Goal: Obtain resource: Obtain resource

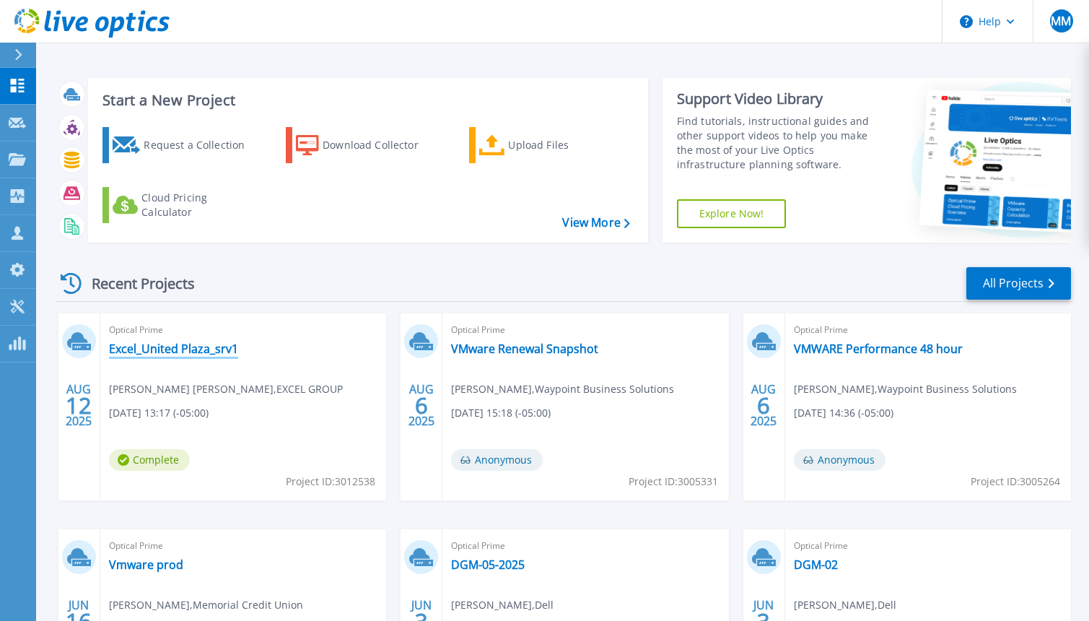
click at [193, 348] on link "Excel_United Plaza_srv1" at bounding box center [173, 348] width 129 height 14
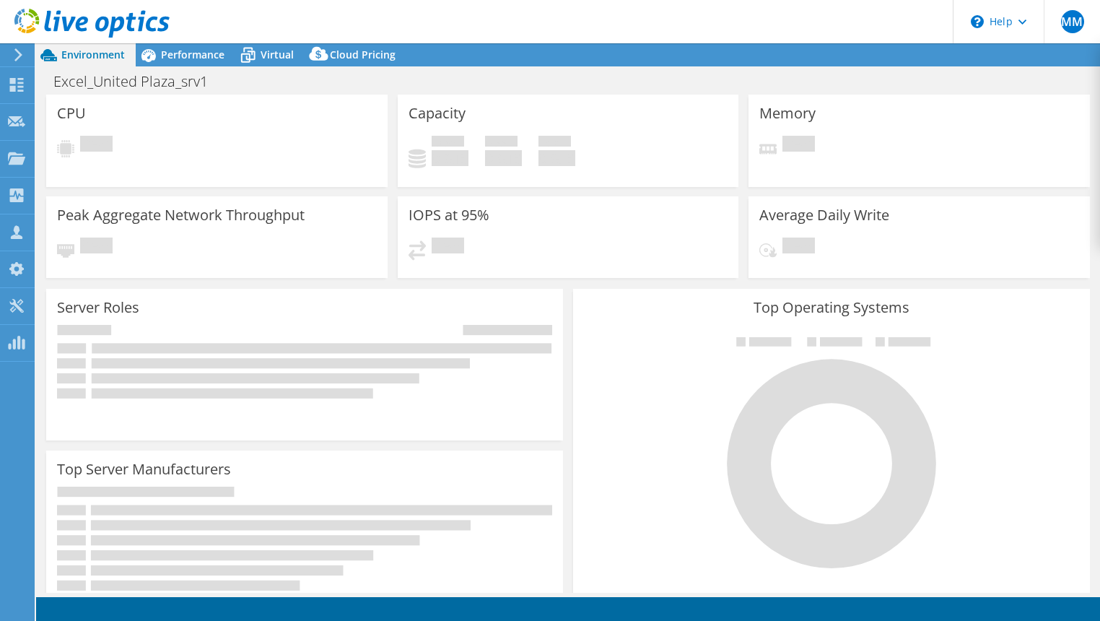
select select "USD"
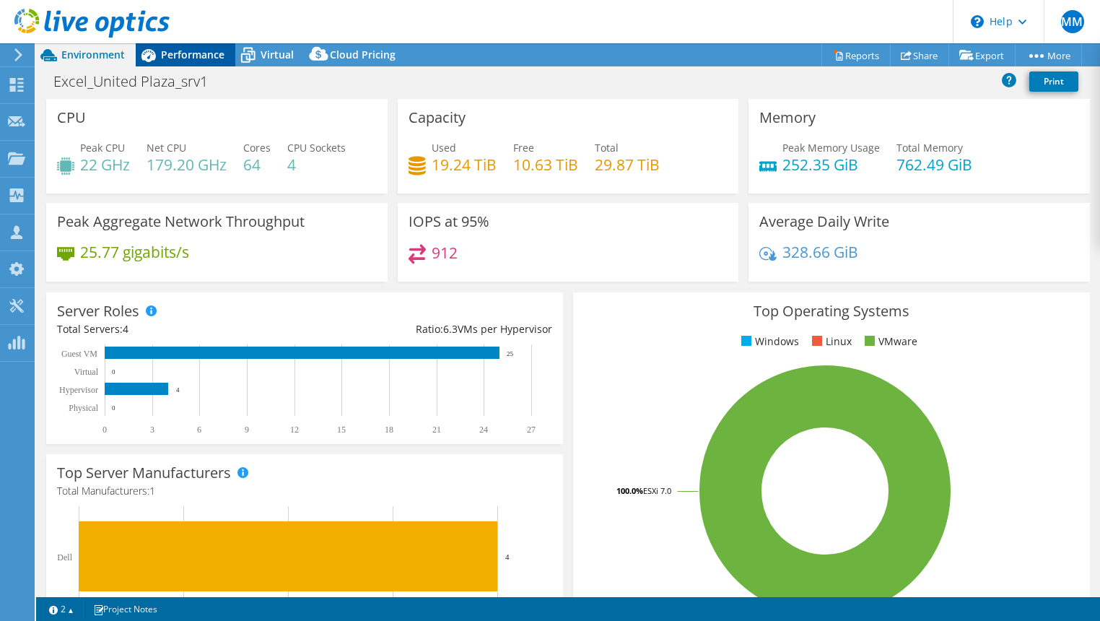
click at [173, 48] on span "Performance" at bounding box center [193, 55] width 64 height 14
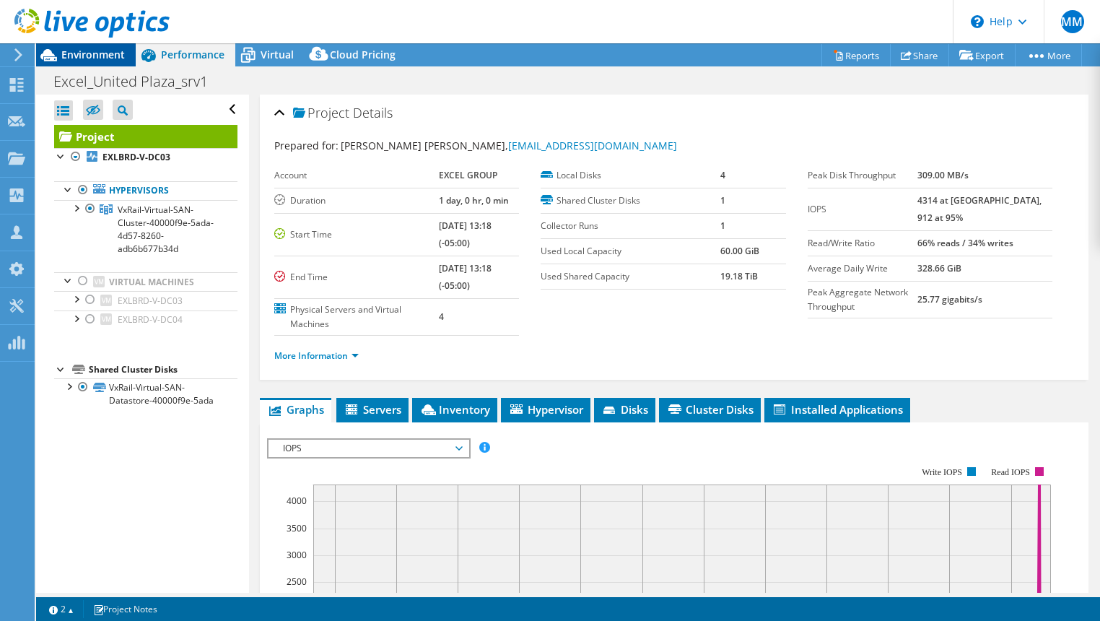
click at [89, 56] on span "Environment" at bounding box center [93, 55] width 64 height 14
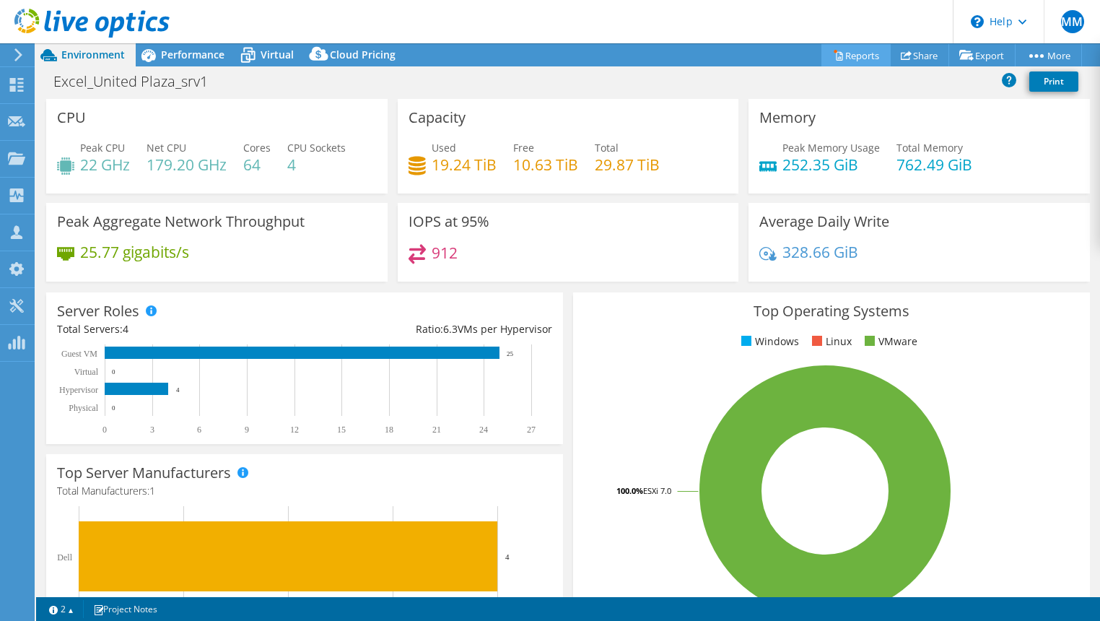
click at [854, 57] on link "Reports" at bounding box center [856, 55] width 69 height 22
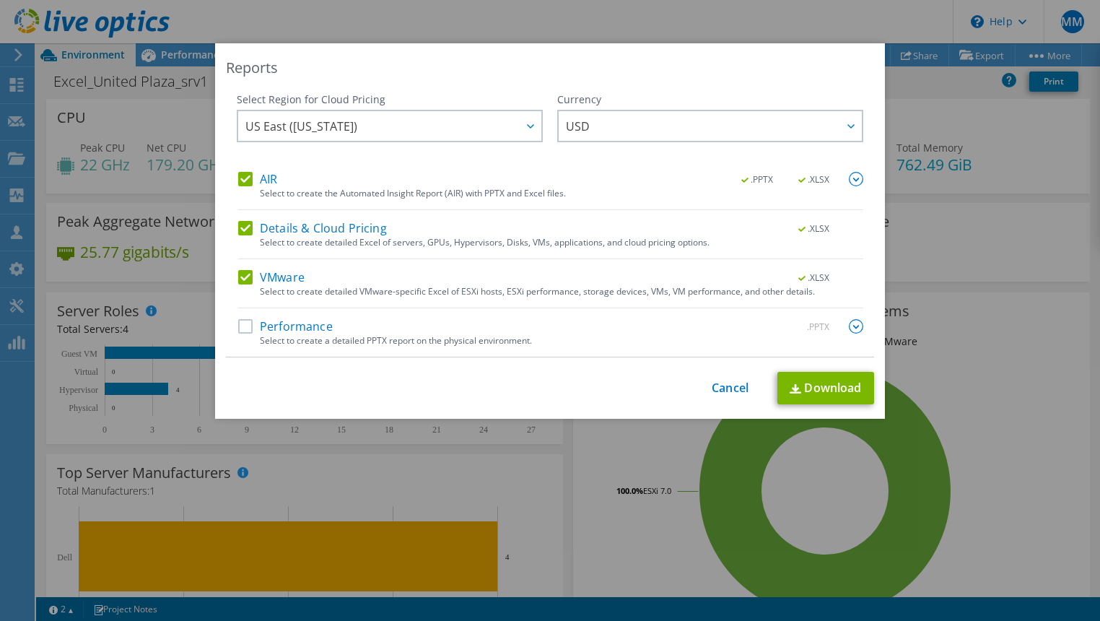
click at [238, 328] on label "Performance" at bounding box center [285, 326] width 95 height 14
click at [0, 0] on input "Performance" at bounding box center [0, 0] width 0 height 0
click at [837, 395] on link "Download" at bounding box center [826, 388] width 97 height 32
click at [991, 381] on div "Reports Select Region for Cloud Pricing Asia Pacific (Hong Kong) Asia Pacific (…" at bounding box center [550, 310] width 1100 height 534
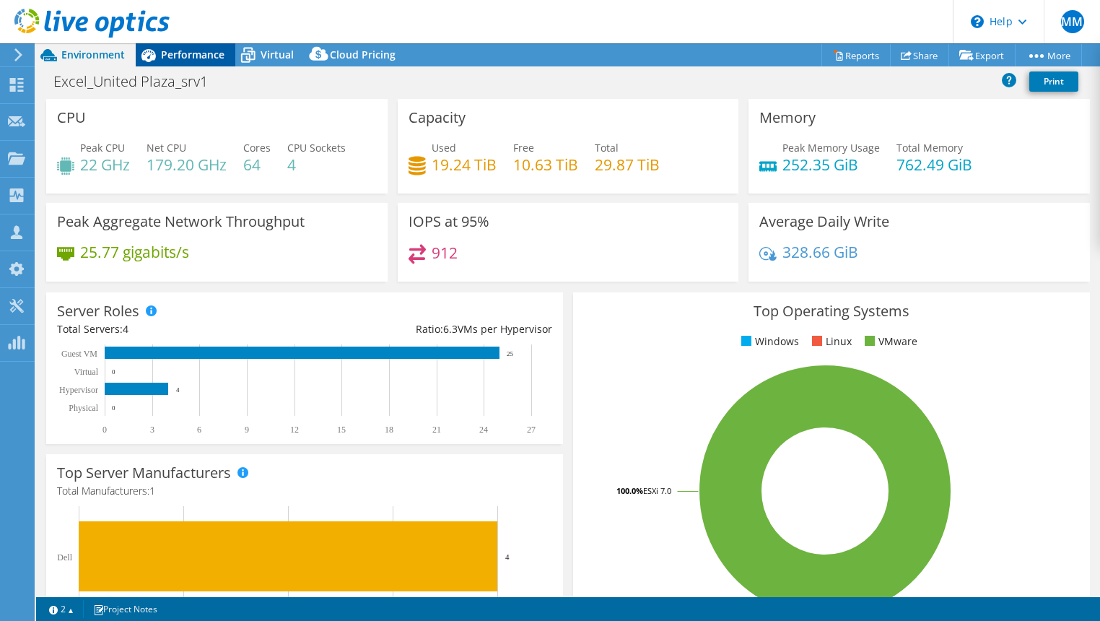
click at [204, 59] on span "Performance" at bounding box center [193, 55] width 64 height 14
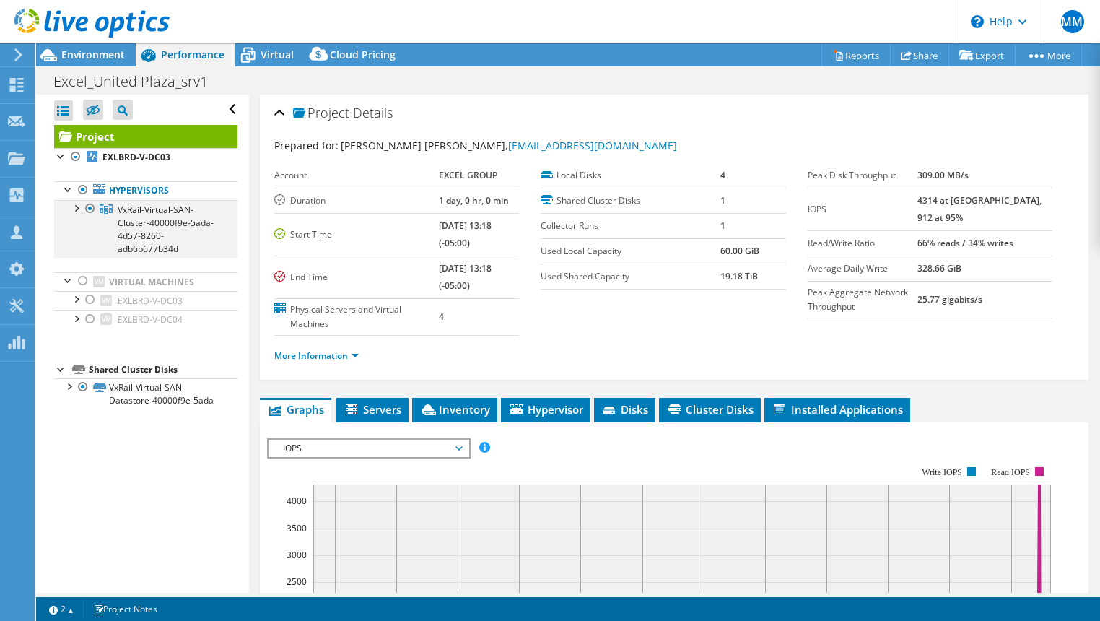
click at [74, 208] on div at bounding box center [76, 207] width 14 height 14
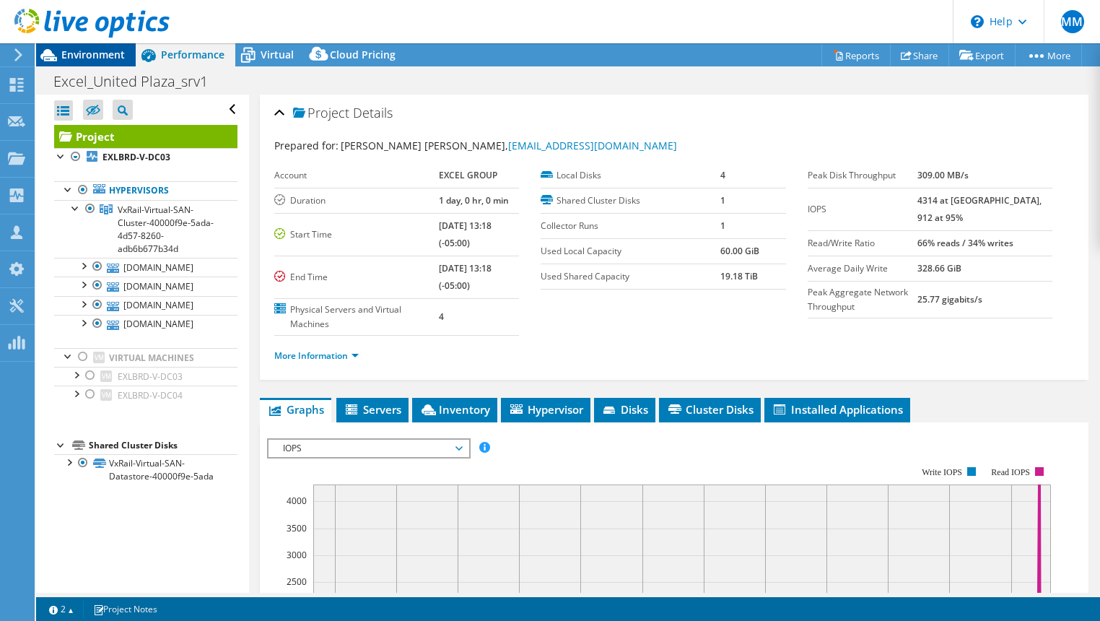
click at [96, 53] on span "Environment" at bounding box center [93, 55] width 64 height 14
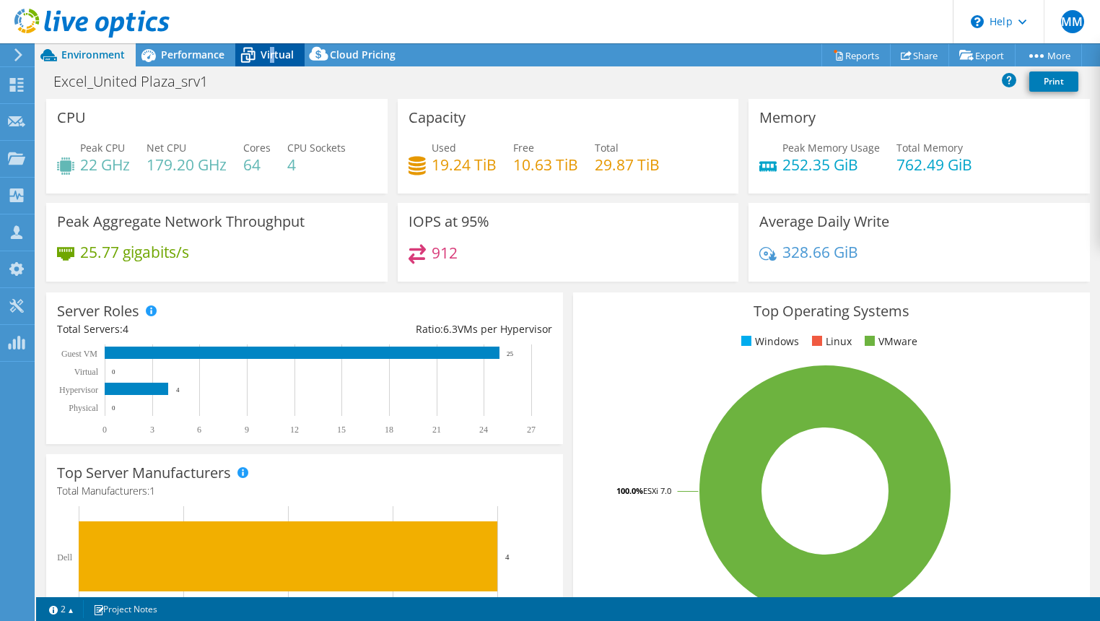
click at [271, 52] on span "Virtual" at bounding box center [277, 55] width 33 height 14
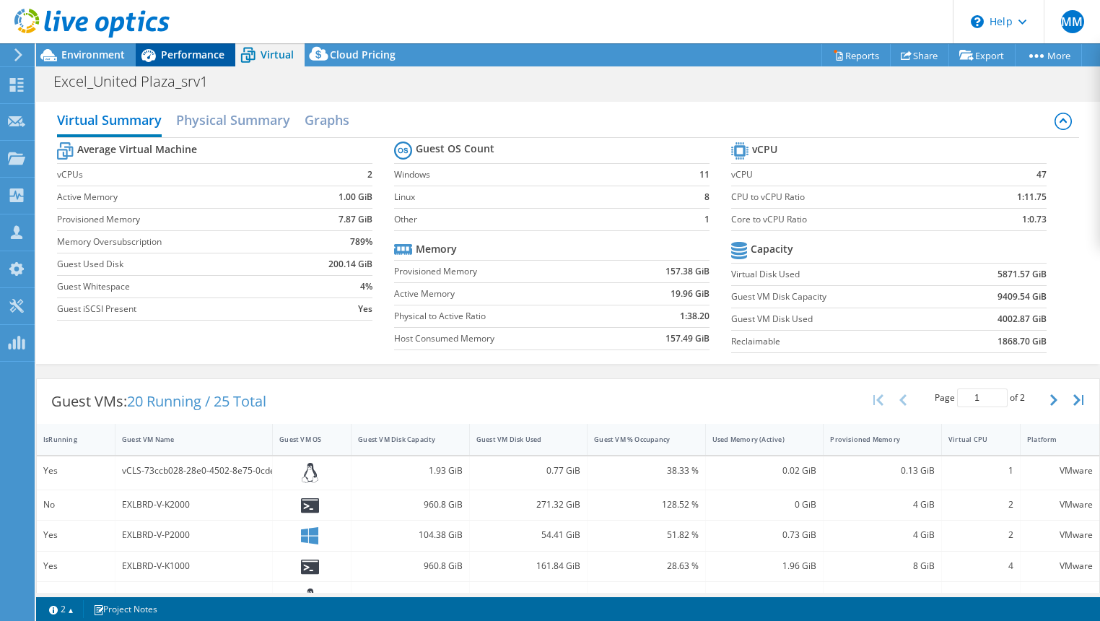
click at [177, 54] on span "Performance" at bounding box center [193, 55] width 64 height 14
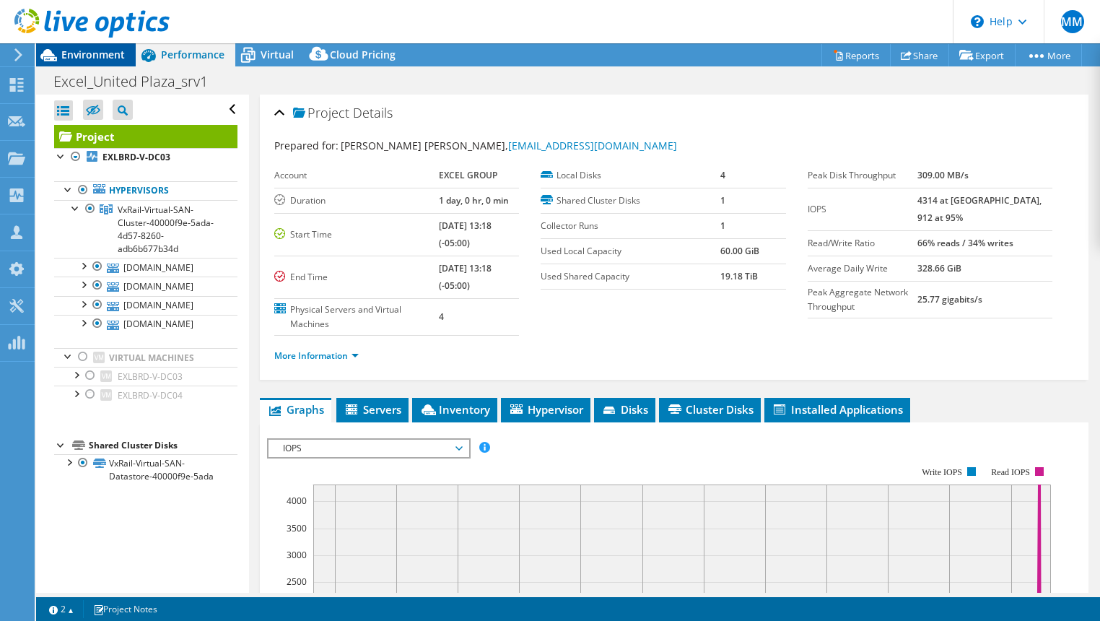
click at [99, 58] on span "Environment" at bounding box center [93, 55] width 64 height 14
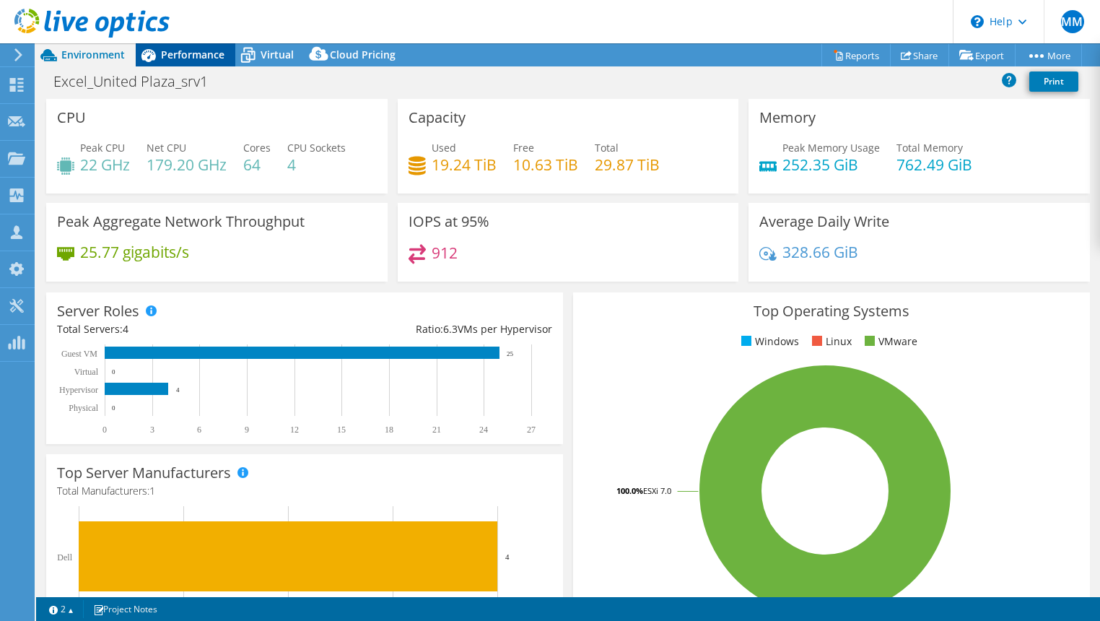
click at [191, 65] on div "Performance" at bounding box center [186, 54] width 100 height 23
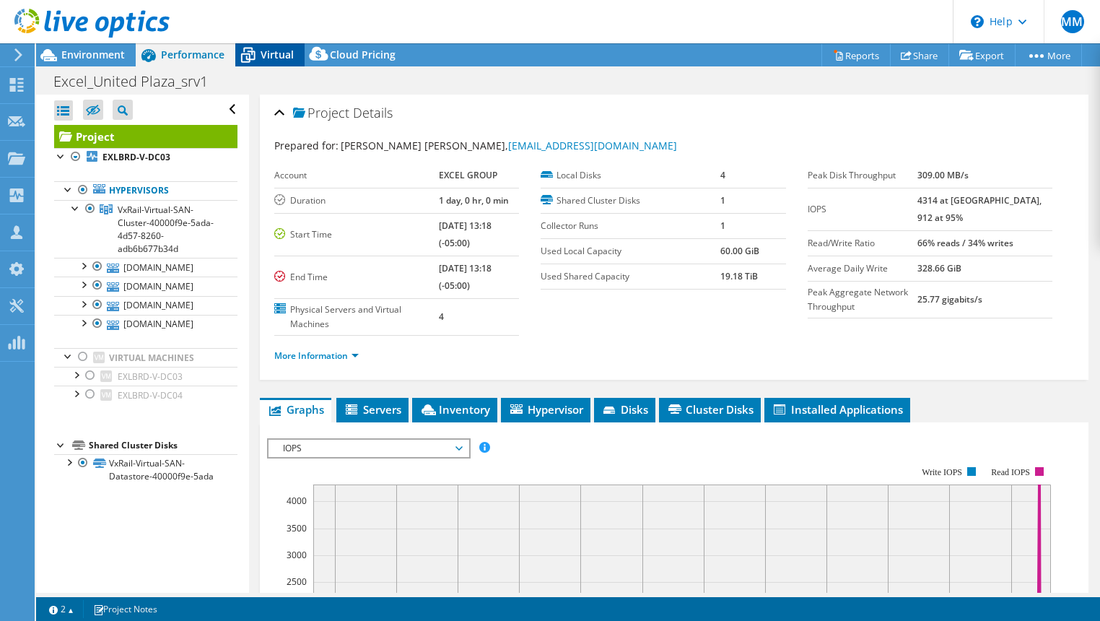
click at [274, 60] on span "Virtual" at bounding box center [277, 55] width 33 height 14
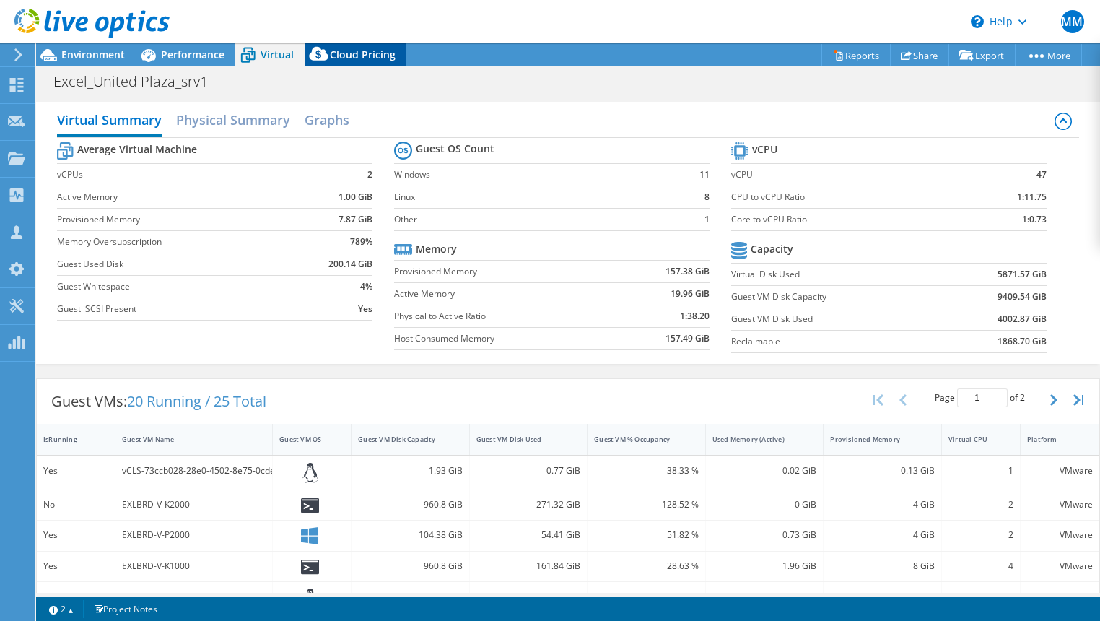
click at [351, 58] on span "Cloud Pricing" at bounding box center [363, 55] width 66 height 14
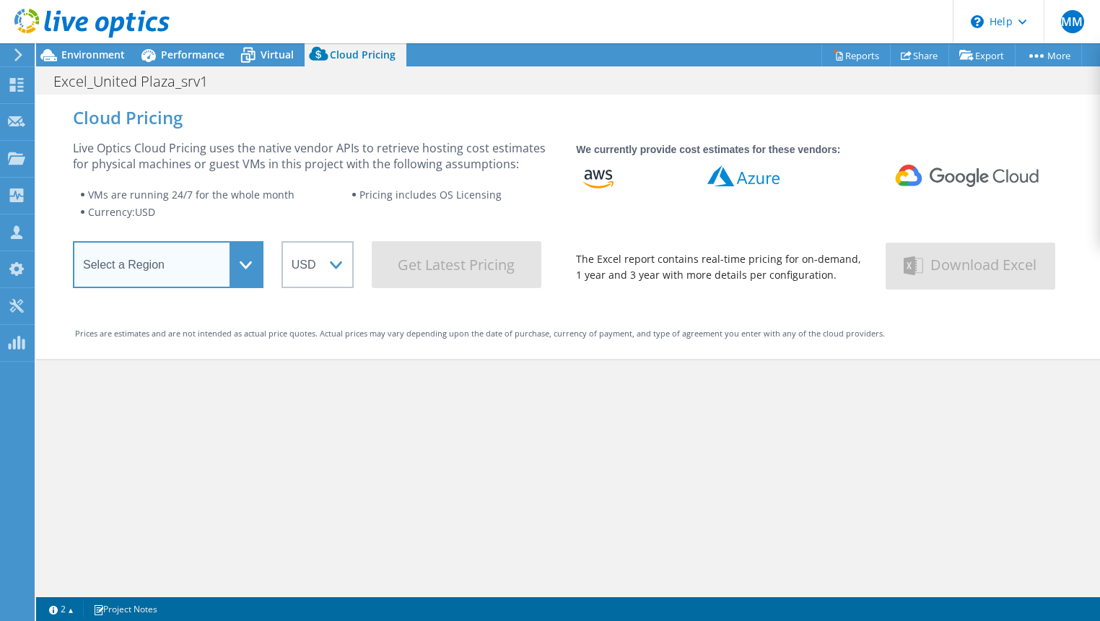
click at [243, 264] on select "Select a Region Asia Pacific (Hong Kong) Asia Pacific (Mumbai) Asia Pacific (Se…" at bounding box center [168, 264] width 191 height 47
select select "USEast"
click at [73, 246] on select "Select a Region Asia Pacific (Hong Kong) Asia Pacific (Mumbai) Asia Pacific (Se…" at bounding box center [168, 264] width 191 height 47
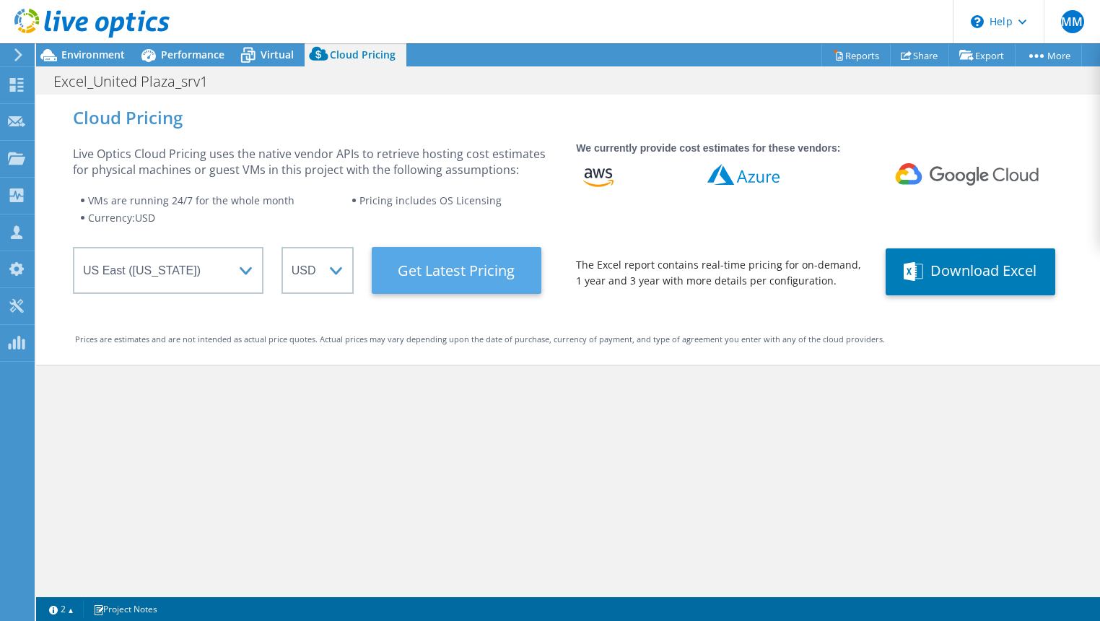
click at [444, 282] on Latest "Get Latest Pricing" at bounding box center [457, 270] width 170 height 47
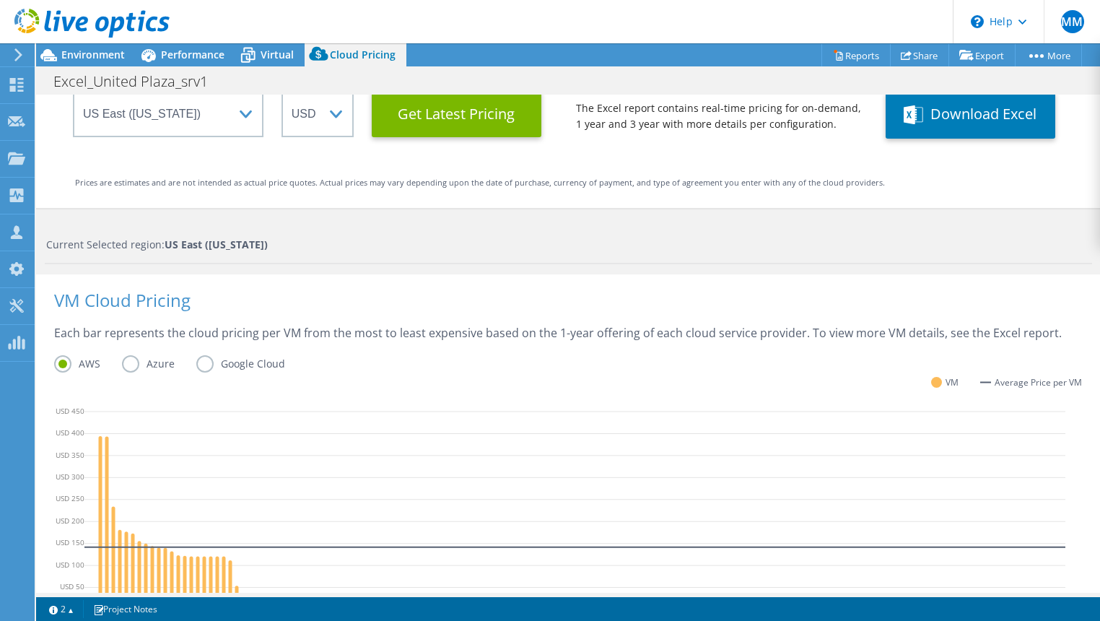
scroll to position [149, 0]
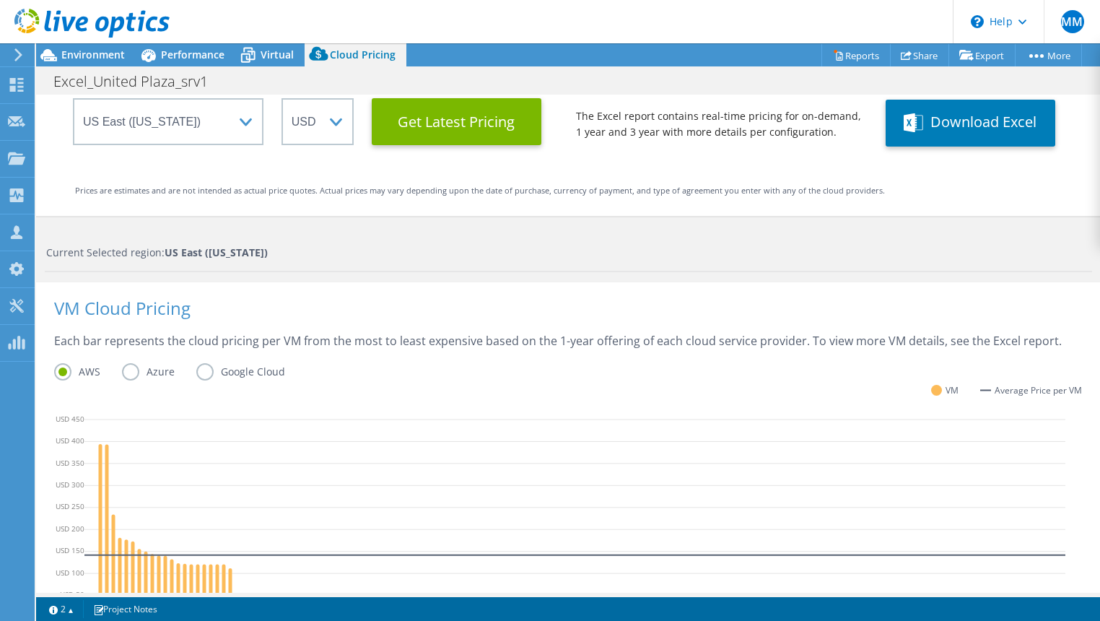
drag, startPoint x: 127, startPoint y: 370, endPoint x: 191, endPoint y: 383, distance: 64.8
click at [127, 370] on label "Azure" at bounding box center [159, 371] width 74 height 17
click at [0, 0] on input "Azure" at bounding box center [0, 0] width 0 height 0
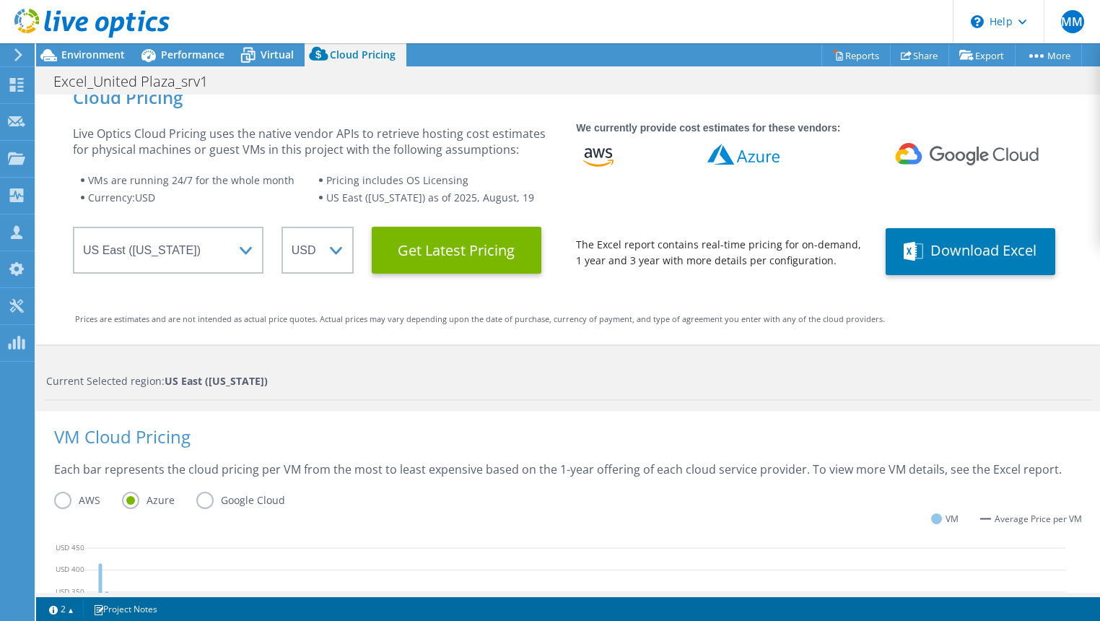
scroll to position [0, 0]
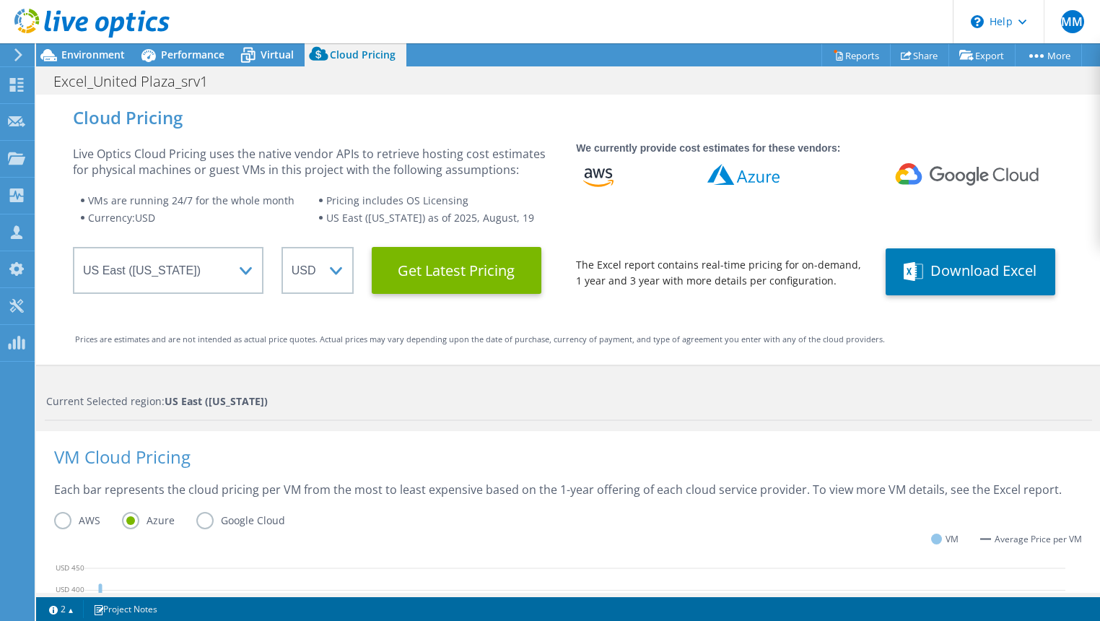
drag, startPoint x: 201, startPoint y: 523, endPoint x: 339, endPoint y: 512, distance: 138.4
click at [201, 523] on label "Google Cloud" at bounding box center [251, 520] width 110 height 17
click at [0, 0] on input "Google Cloud" at bounding box center [0, 0] width 0 height 0
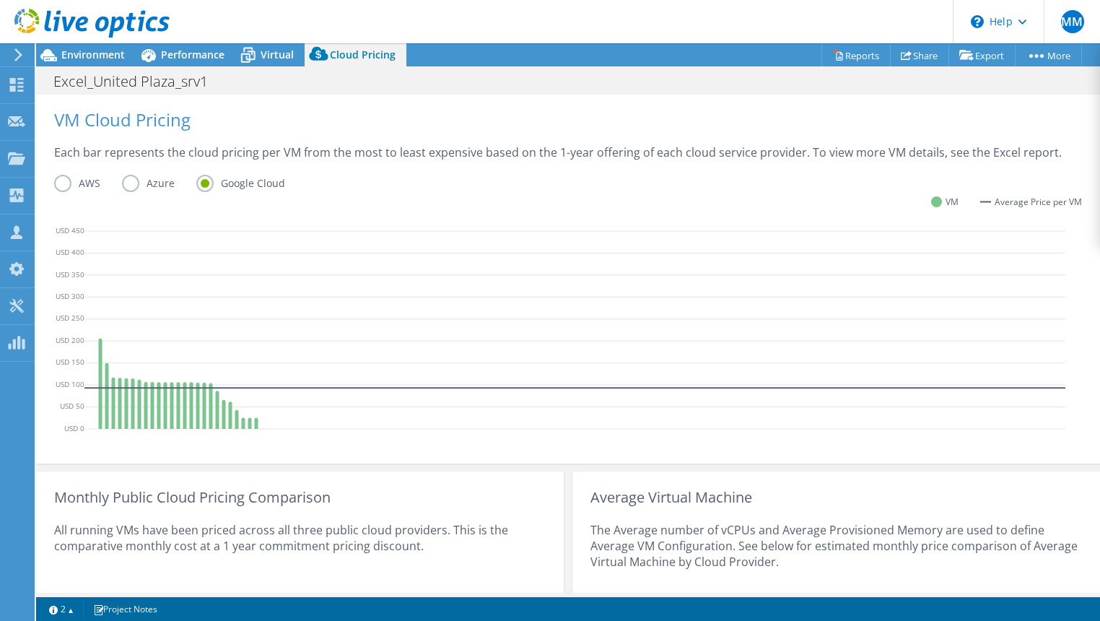
click at [61, 185] on label "AWS" at bounding box center [88, 183] width 68 height 17
click at [0, 0] on input "AWS" at bounding box center [0, 0] width 0 height 0
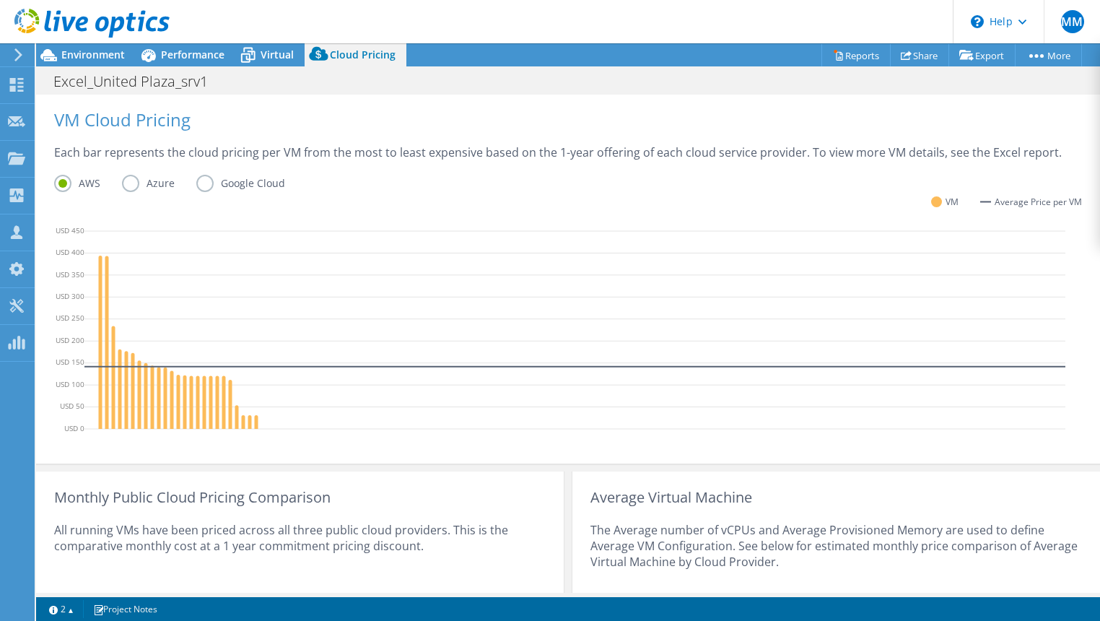
click at [130, 183] on label "Azure" at bounding box center [159, 183] width 74 height 17
click at [0, 0] on input "Azure" at bounding box center [0, 0] width 0 height 0
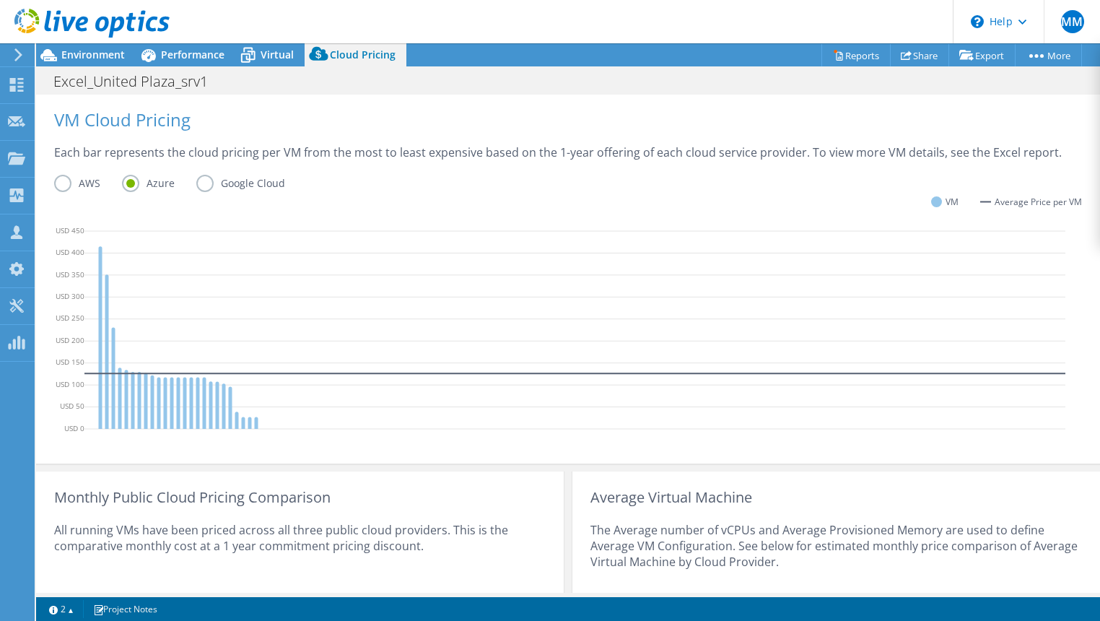
click at [207, 178] on label "Google Cloud" at bounding box center [251, 183] width 110 height 17
click at [0, 0] on input "Google Cloud" at bounding box center [0, 0] width 0 height 0
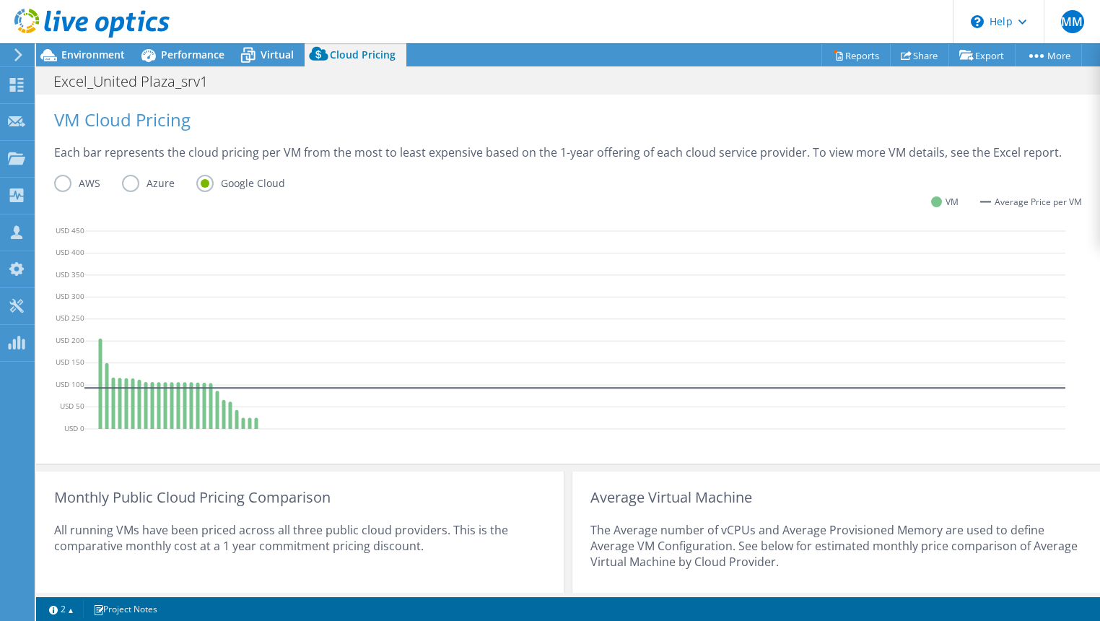
click at [62, 175] on label "AWS" at bounding box center [88, 183] width 68 height 17
click at [0, 0] on input "AWS" at bounding box center [0, 0] width 0 height 0
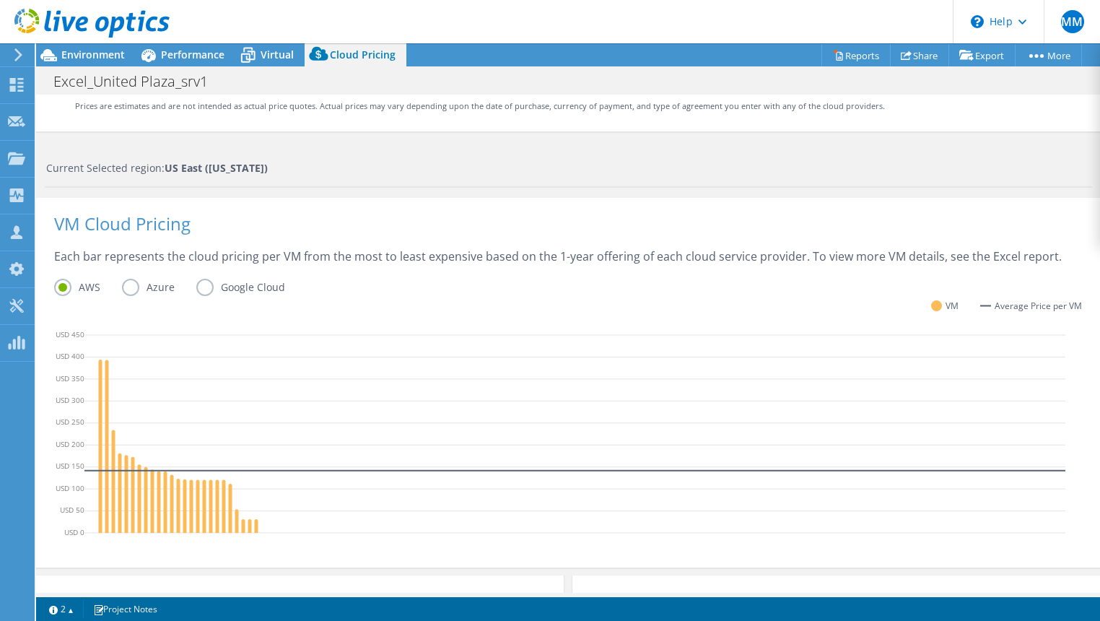
scroll to position [0, 0]
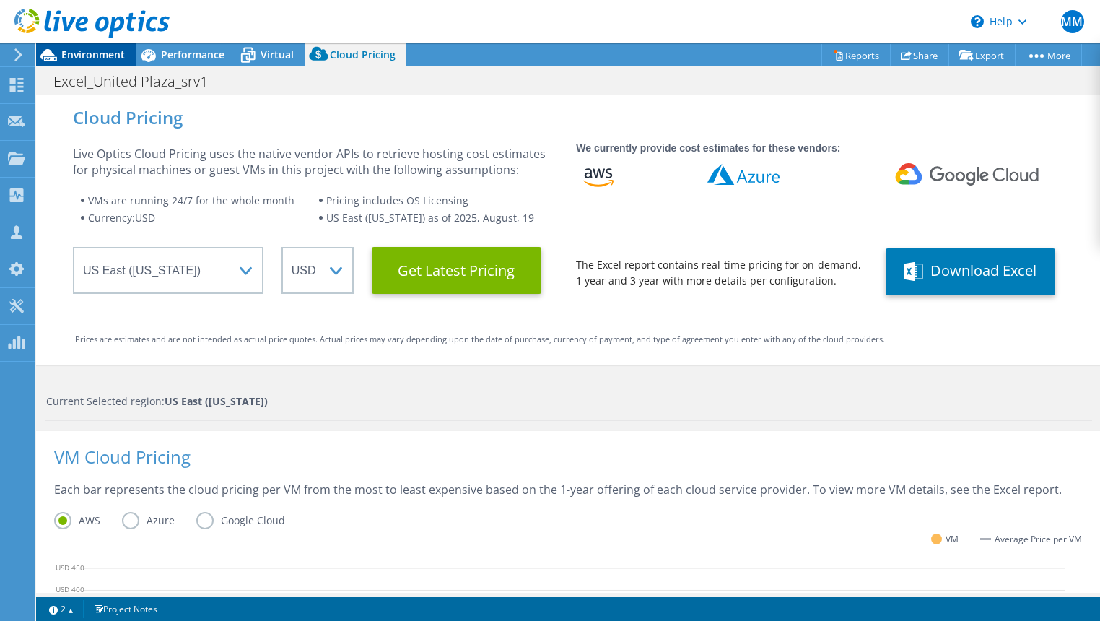
click at [76, 56] on span "Environment" at bounding box center [93, 55] width 64 height 14
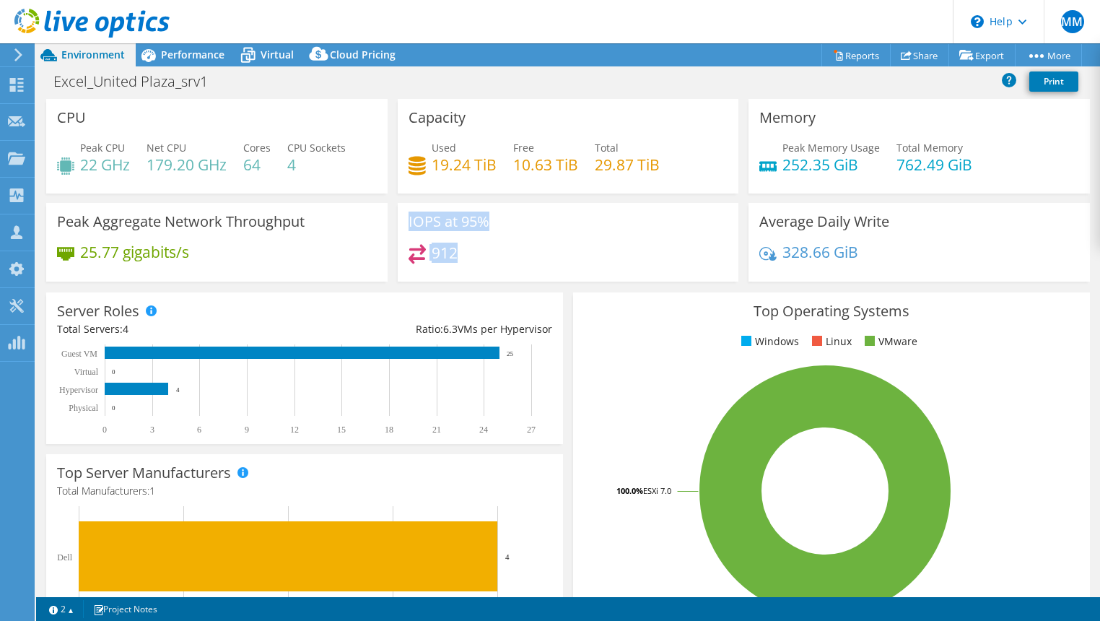
drag, startPoint x: 403, startPoint y: 219, endPoint x: 472, endPoint y: 247, distance: 74.8
click at [472, 247] on div "IOPS at 95% 912" at bounding box center [568, 242] width 341 height 79
copy div "IOPS at 95% 912"
click at [557, 262] on div "912" at bounding box center [569, 259] width 320 height 31
click at [203, 56] on span "Performance" at bounding box center [193, 55] width 64 height 14
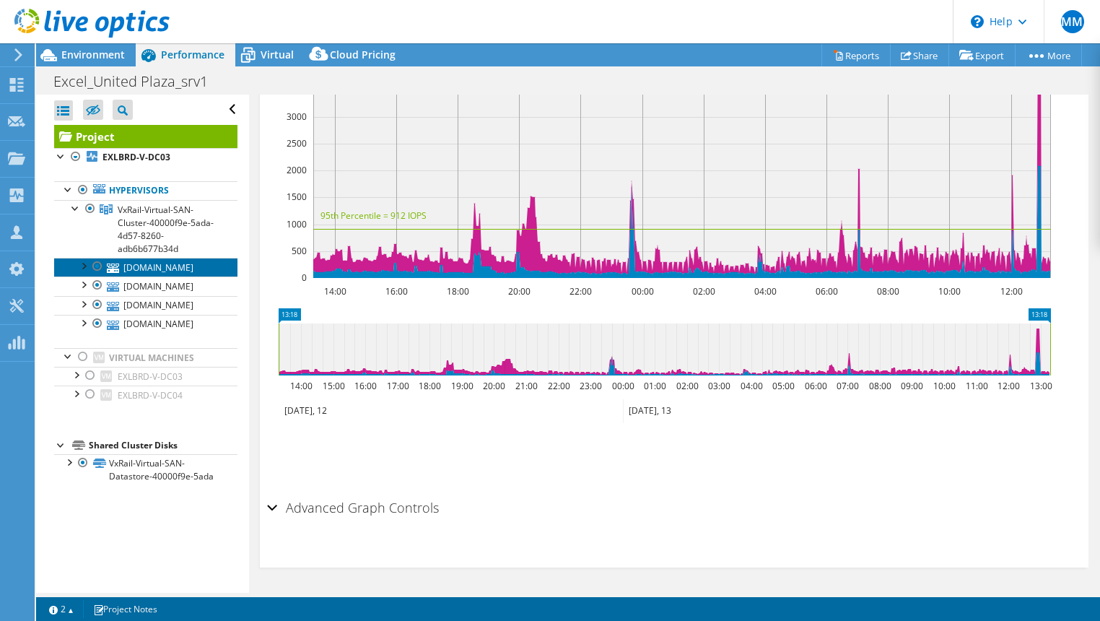
click at [165, 275] on link "[DOMAIN_NAME]" at bounding box center [145, 267] width 183 height 19
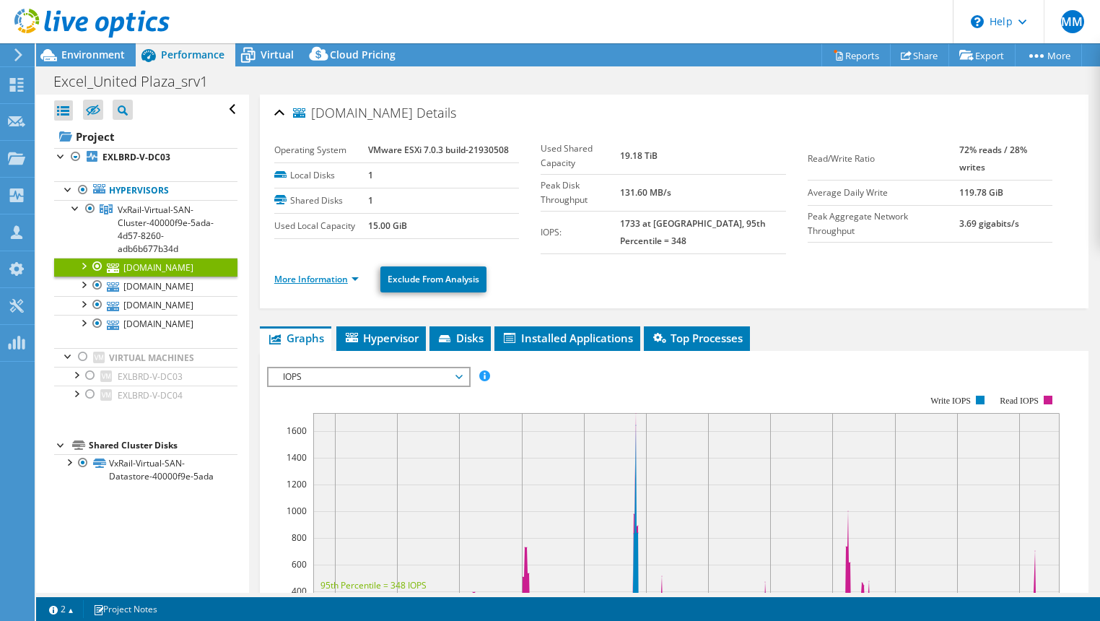
click at [327, 273] on link "More Information" at bounding box center [316, 279] width 84 height 12
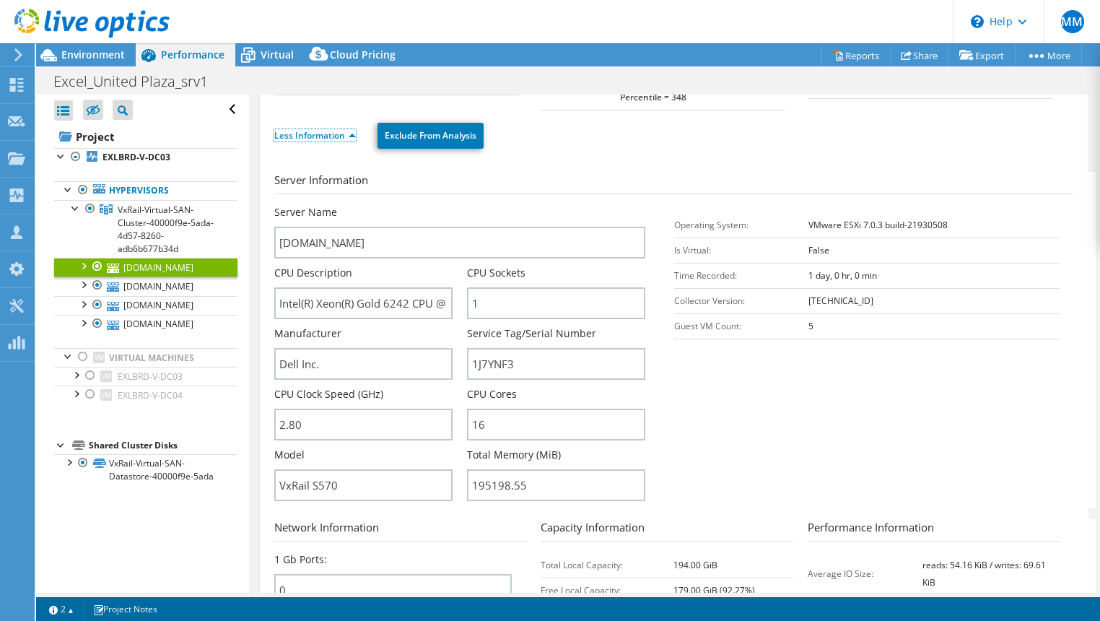
scroll to position [168, 0]
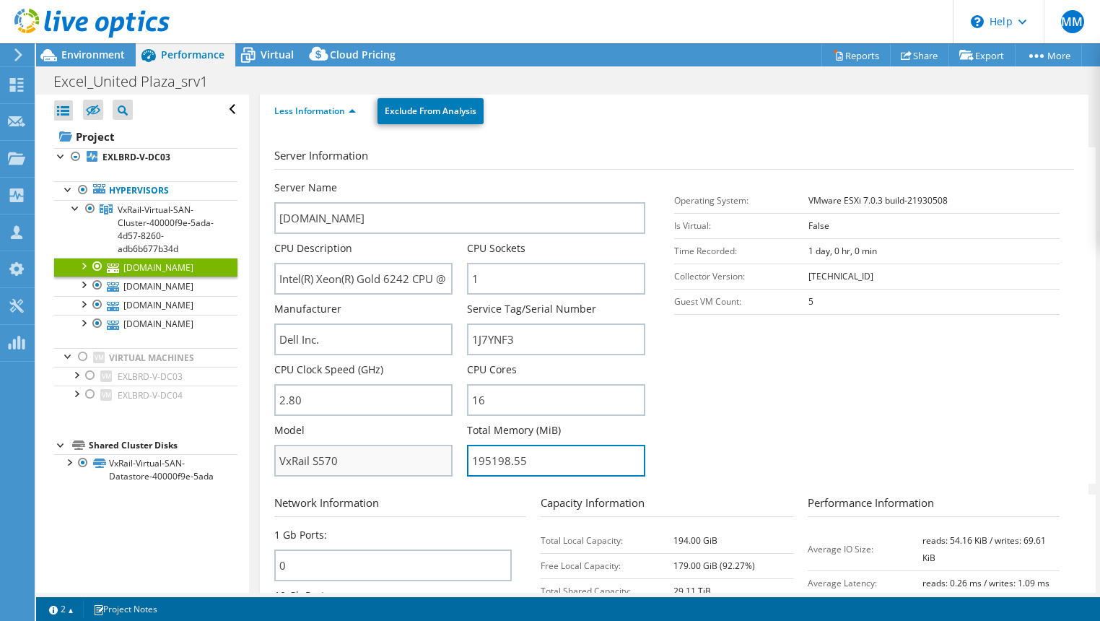
drag, startPoint x: 543, startPoint y: 455, endPoint x: 430, endPoint y: 463, distance: 113.0
click at [430, 180] on div "Server Name exl-brd-c-vmh02.excel.com CPU Description Intel(R) Xeon(R) Gold 624…" at bounding box center [467, 180] width 386 height 0
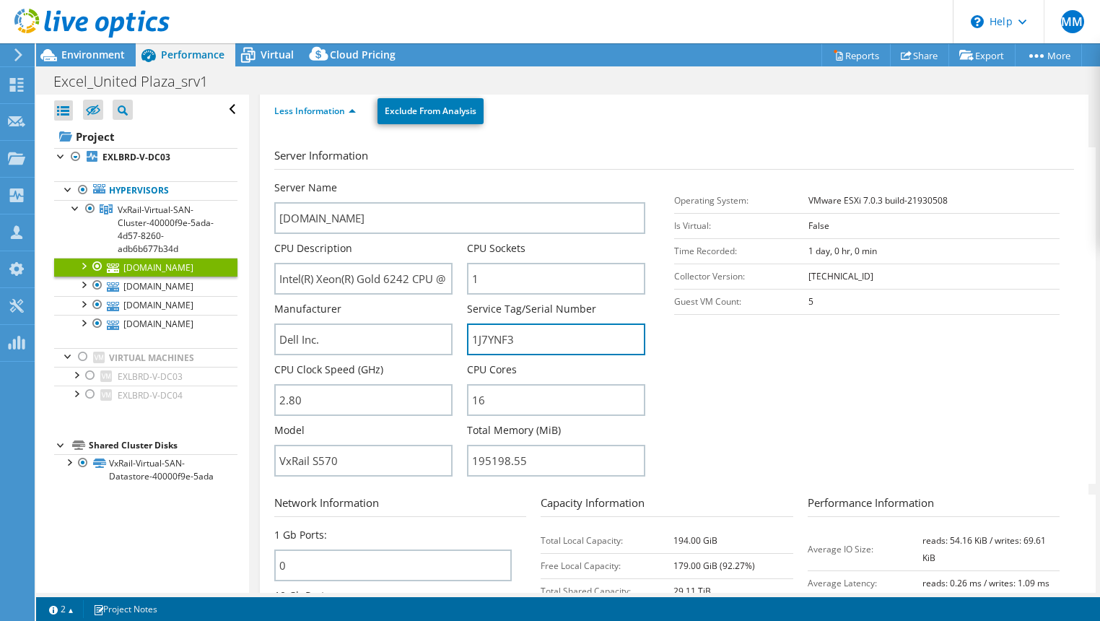
drag, startPoint x: 523, startPoint y: 323, endPoint x: 452, endPoint y: 327, distance: 71.6
click at [452, 180] on div "Server Name exl-brd-c-vmh02.excel.com CPU Description Intel(R) Xeon(R) Gold 624…" at bounding box center [467, 180] width 386 height 0
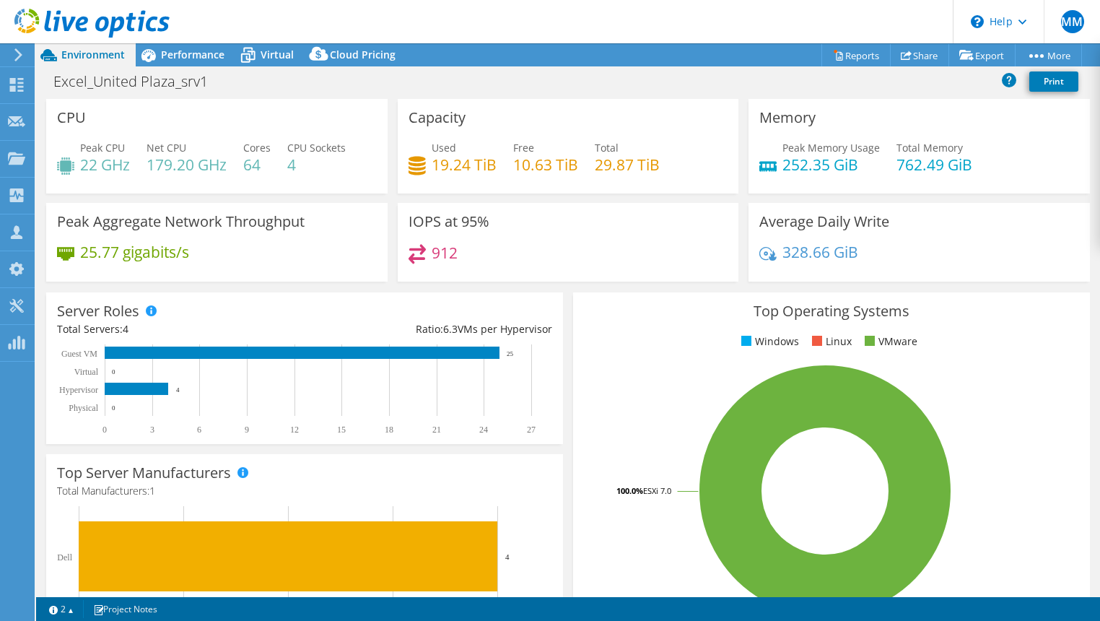
select select "USEast"
select select "USD"
